Goal: Transaction & Acquisition: Purchase product/service

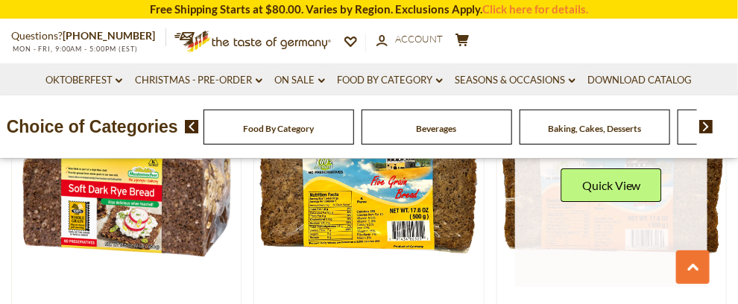
scroll to position [1264, 0]
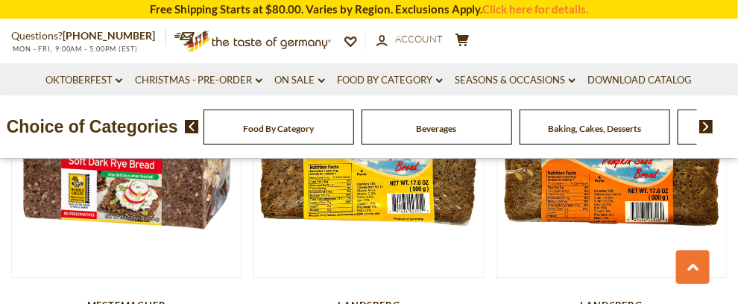
click at [507, 95] on ul "Oktoberfest dropdown_arrow All Oktoberfest Oktoberfest Foods Party Supplies Chr…" at bounding box center [368, 79] width 657 height 32
drag, startPoint x: 519, startPoint y: 138, endPoint x: 545, endPoint y: 149, distance: 28.4
click at [523, 142] on div "Choice of Categories Food By Category [GEOGRAPHIC_DATA] Baking, Cakes, Desserts…" at bounding box center [369, 126] width 738 height 63
click at [705, 133] on img at bounding box center [706, 126] width 14 height 13
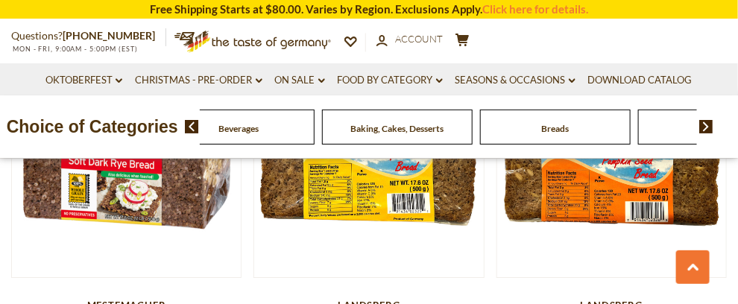
click at [705, 133] on img at bounding box center [706, 126] width 14 height 13
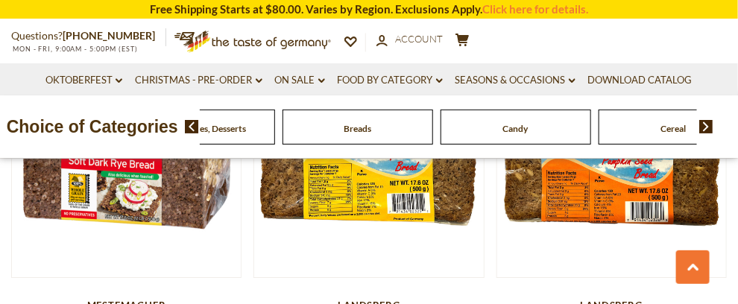
click at [703, 133] on img at bounding box center [706, 126] width 14 height 13
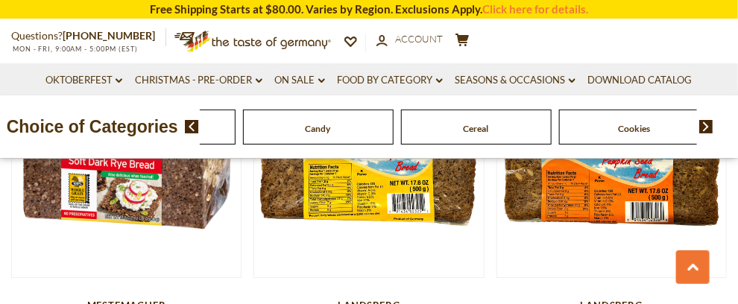
click at [703, 133] on img at bounding box center [706, 126] width 14 height 13
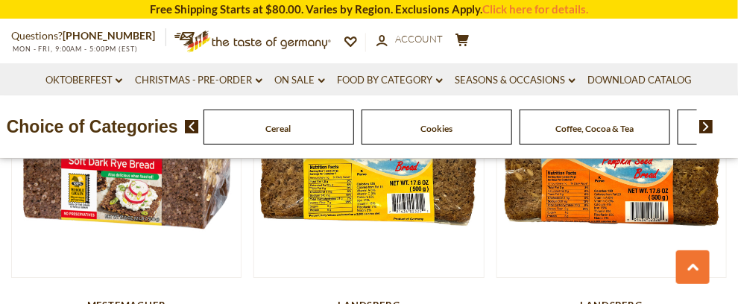
click at [703, 133] on img at bounding box center [706, 126] width 14 height 13
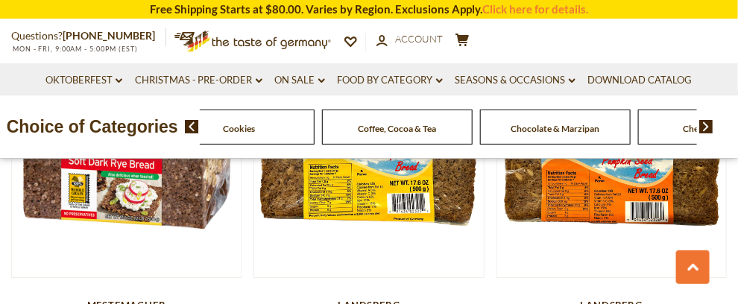
click at [703, 133] on img at bounding box center [706, 126] width 14 height 13
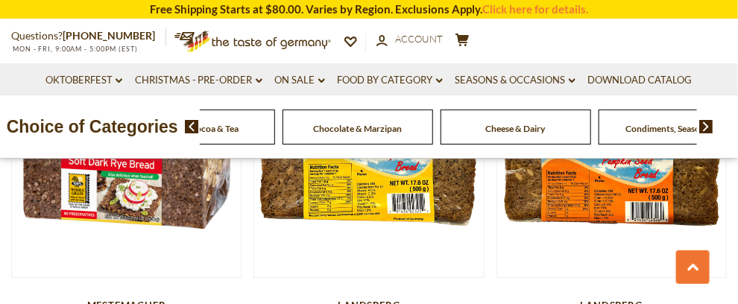
click at [703, 133] on img at bounding box center [706, 126] width 14 height 13
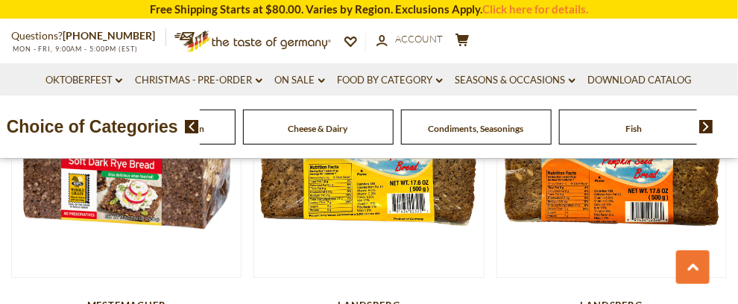
click at [703, 133] on img at bounding box center [706, 126] width 14 height 13
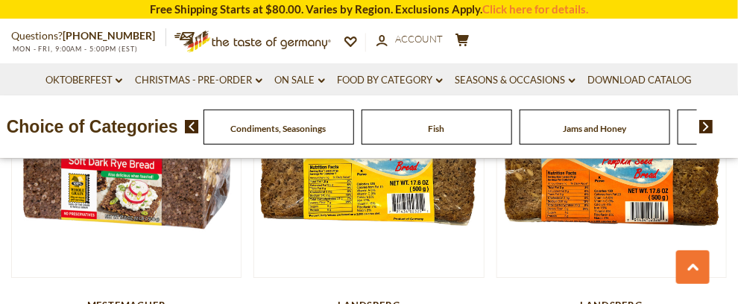
click at [703, 133] on img at bounding box center [706, 126] width 14 height 13
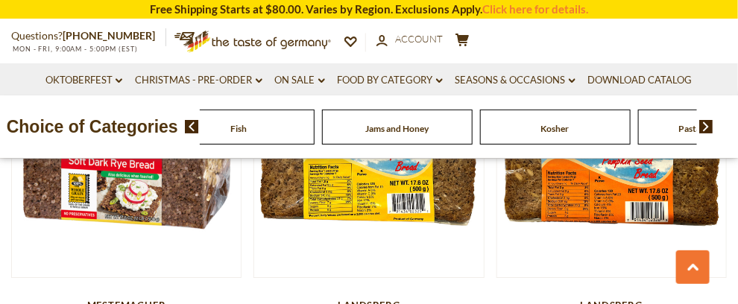
click at [703, 133] on img at bounding box center [706, 126] width 14 height 13
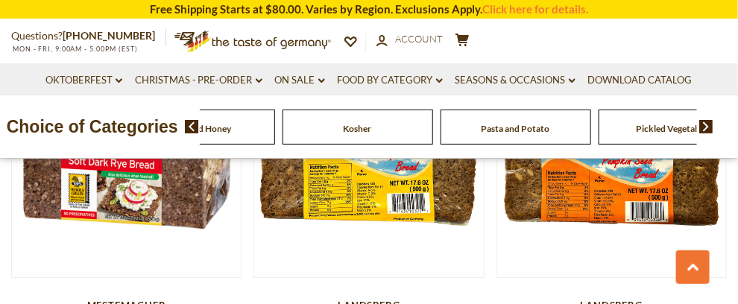
click at [703, 133] on img at bounding box center [706, 126] width 14 height 13
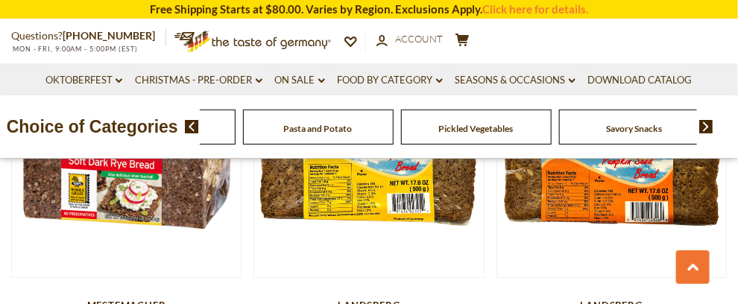
click at [703, 133] on img at bounding box center [706, 126] width 14 height 13
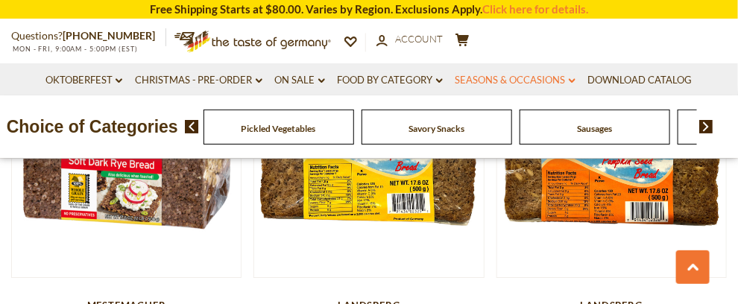
click at [575, 81] on icon at bounding box center [572, 80] width 7 height 4
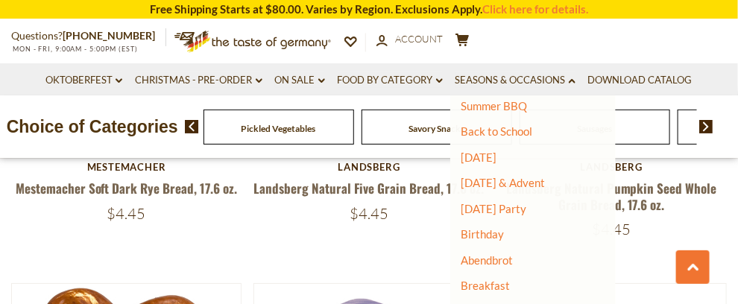
scroll to position [1413, 0]
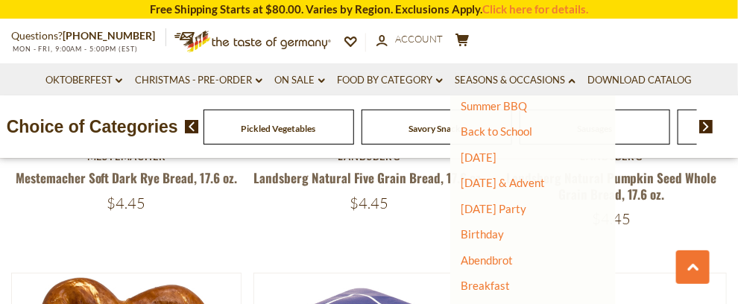
click at [521, 162] on div "Landsberg" at bounding box center [611, 157] width 230 height 12
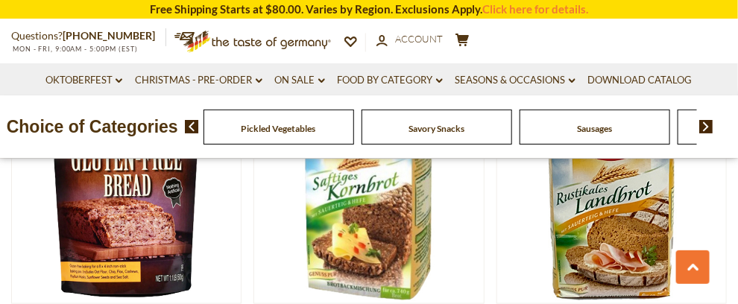
scroll to position [1934, 0]
